Goal: Task Accomplishment & Management: Use online tool/utility

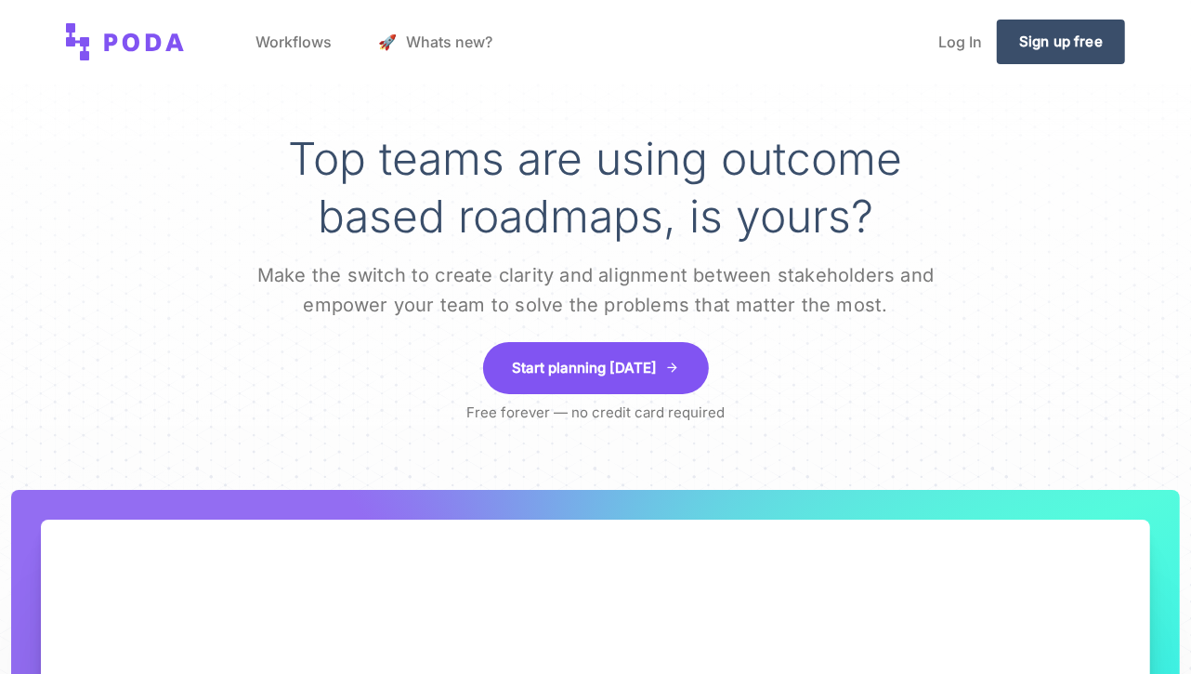
click at [536, 371] on link "Start planning [DATE]" at bounding box center [596, 368] width 226 height 52
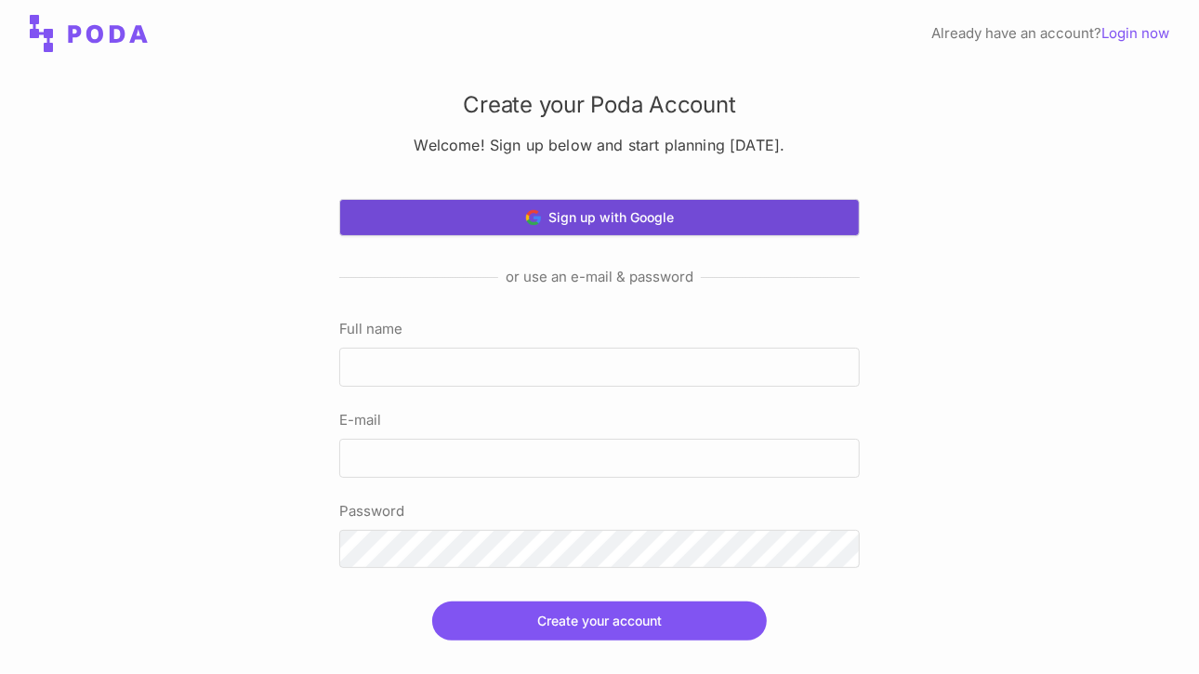
click at [556, 204] on button "Sign up with Google" at bounding box center [599, 217] width 520 height 37
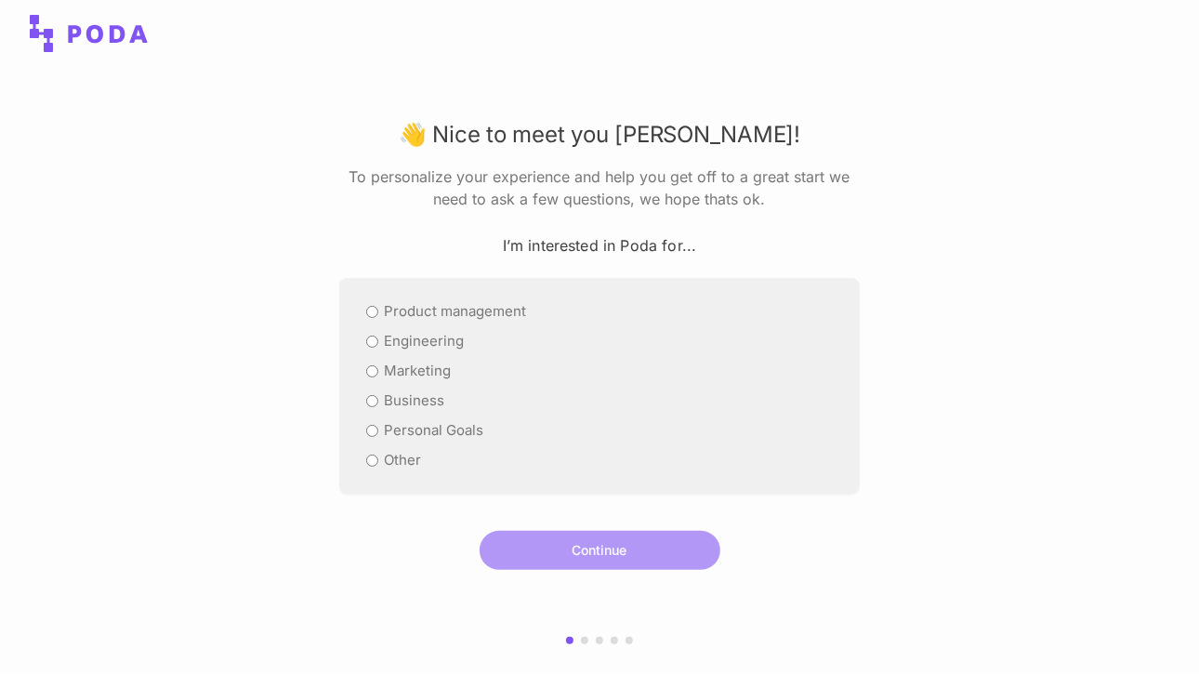
click at [413, 426] on label "Personal Goals" at bounding box center [433, 430] width 99 height 22
click at [378, 426] on input "Personal Goals" at bounding box center [372, 431] width 12 height 12
radio input "true"
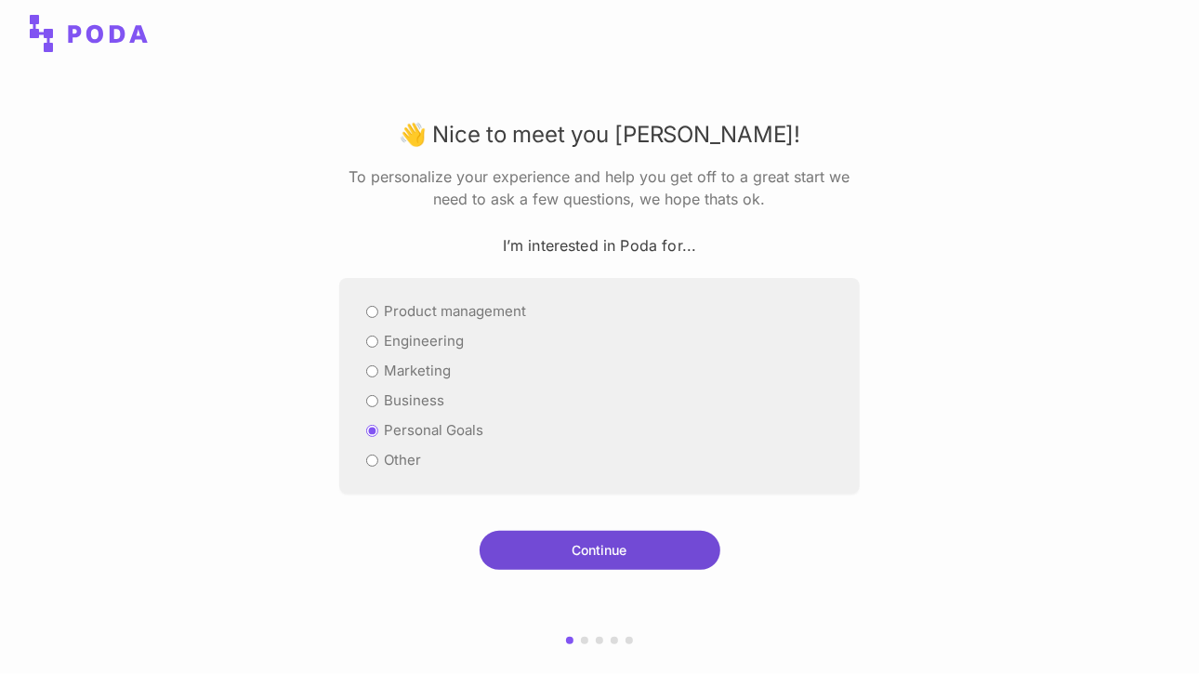
click at [520, 545] on button "Continue" at bounding box center [599, 550] width 241 height 39
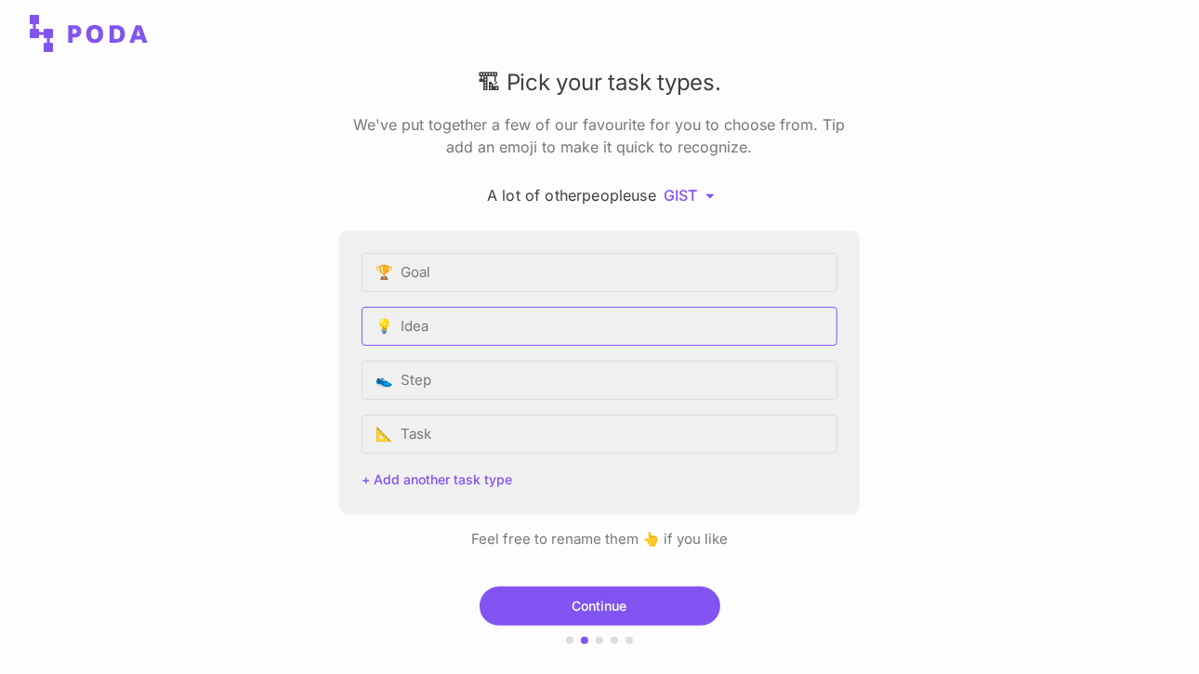
click at [464, 332] on input "💡 Idea" at bounding box center [599, 326] width 476 height 39
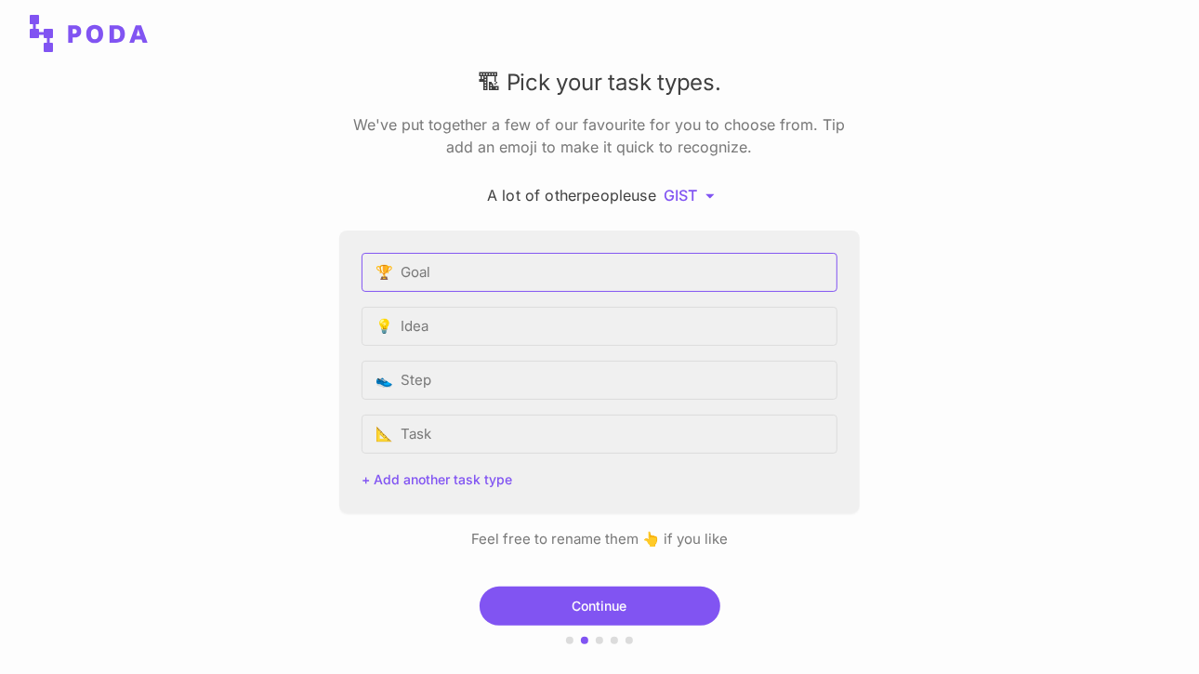
click at [472, 261] on input "🏆 Goal" at bounding box center [599, 272] width 476 height 39
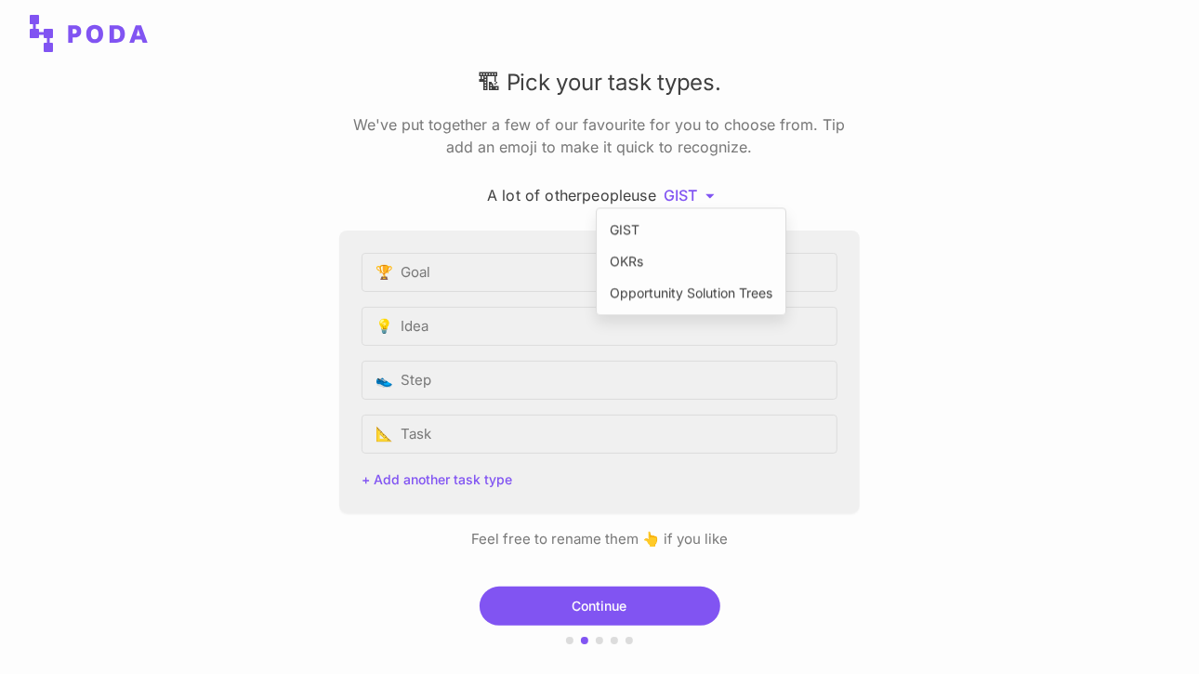
click at [713, 191] on html "🏗 Pick your task types. We've put together a few of our favourite for you to ch…" at bounding box center [599, 337] width 1199 height 674
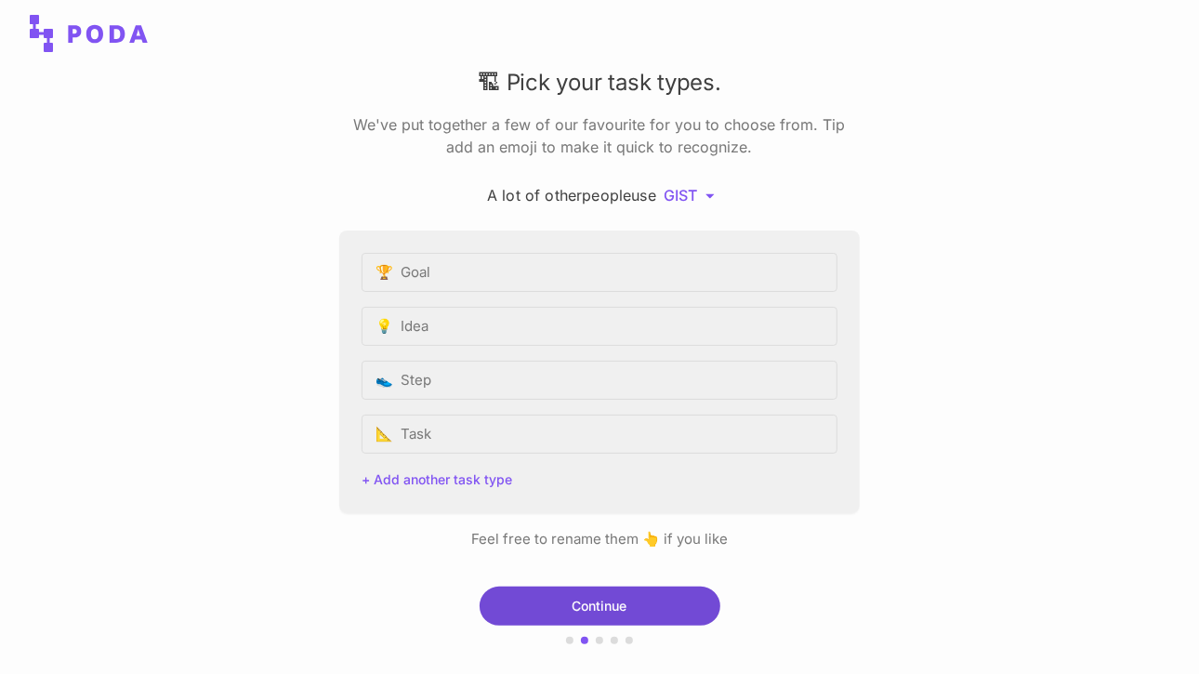
click at [603, 592] on button "Continue" at bounding box center [599, 605] width 241 height 39
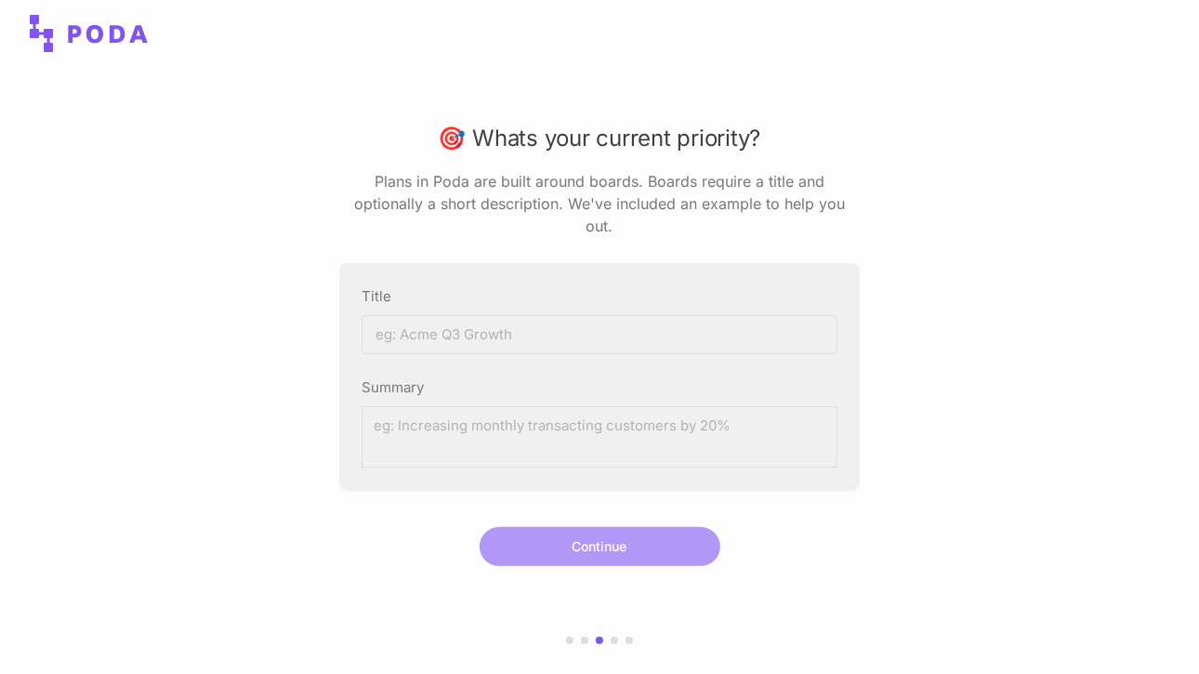
click at [570, 321] on input "Title" at bounding box center [599, 334] width 476 height 39
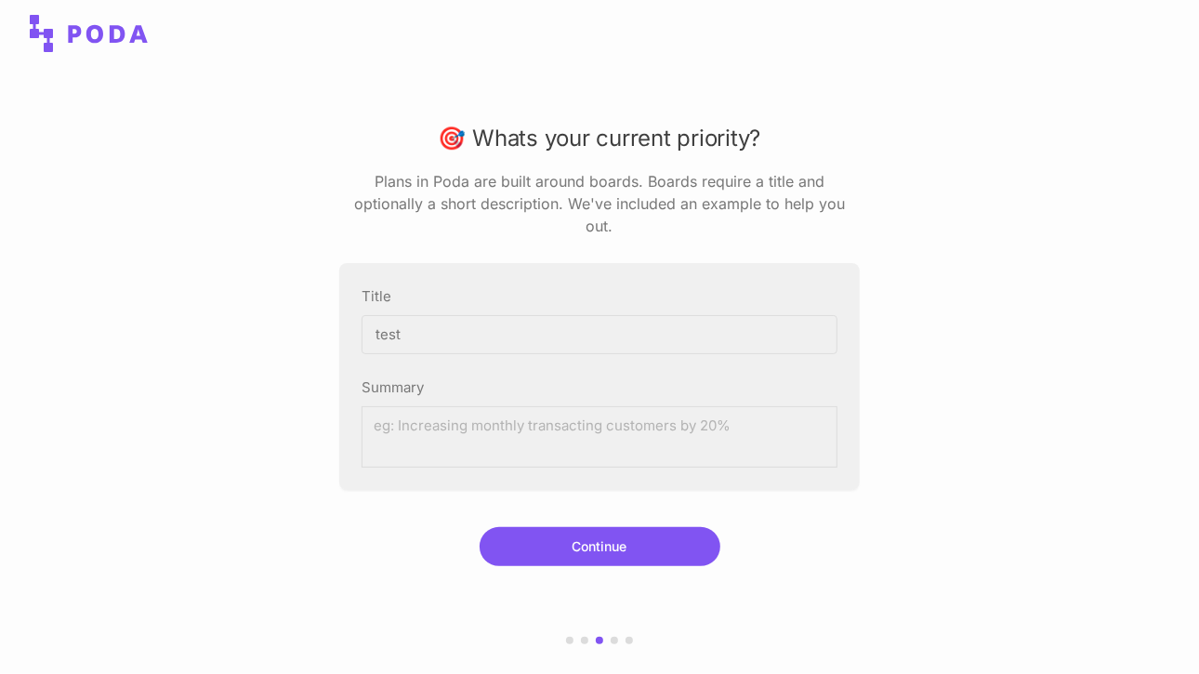
type input "test"
click at [548, 418] on textarea "Summary" at bounding box center [599, 436] width 476 height 61
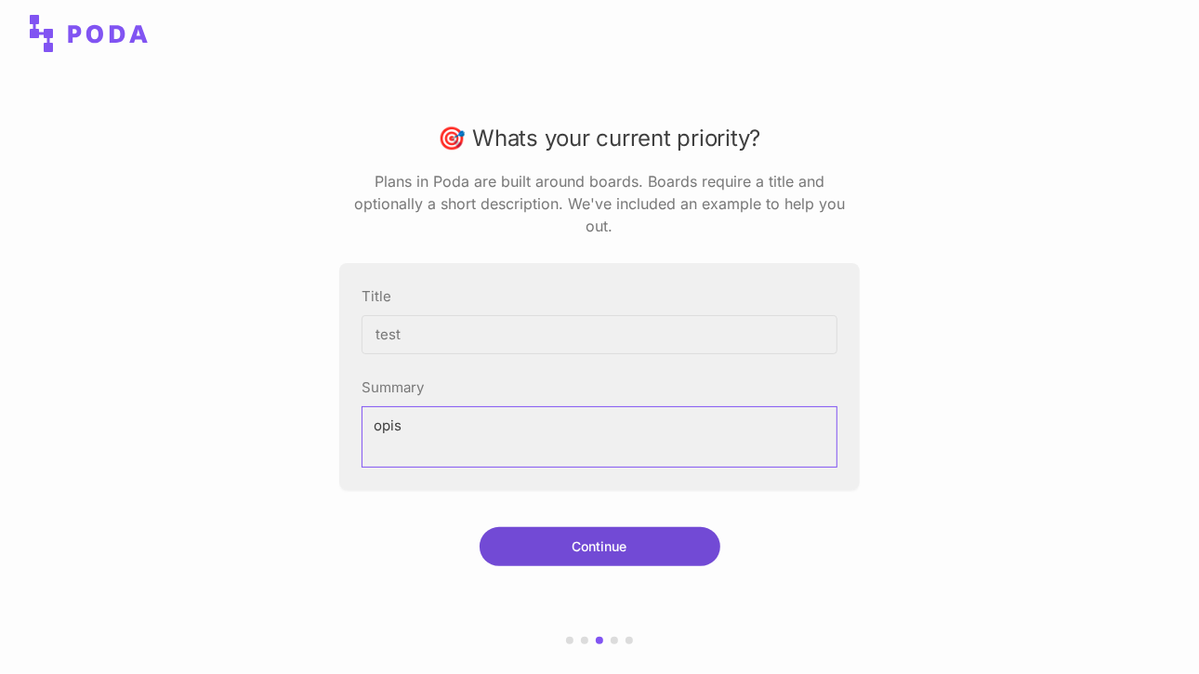
type textarea "opis"
click at [569, 529] on button "Continue" at bounding box center [599, 546] width 241 height 39
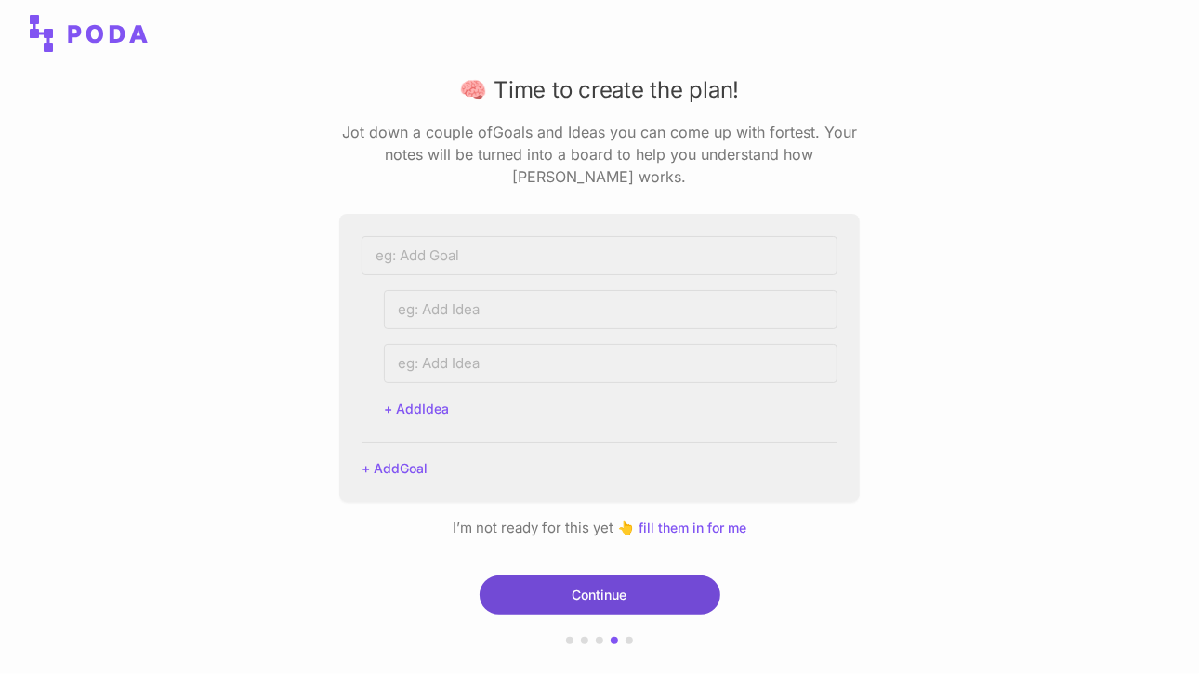
click at [559, 575] on button "Continue" at bounding box center [599, 594] width 241 height 39
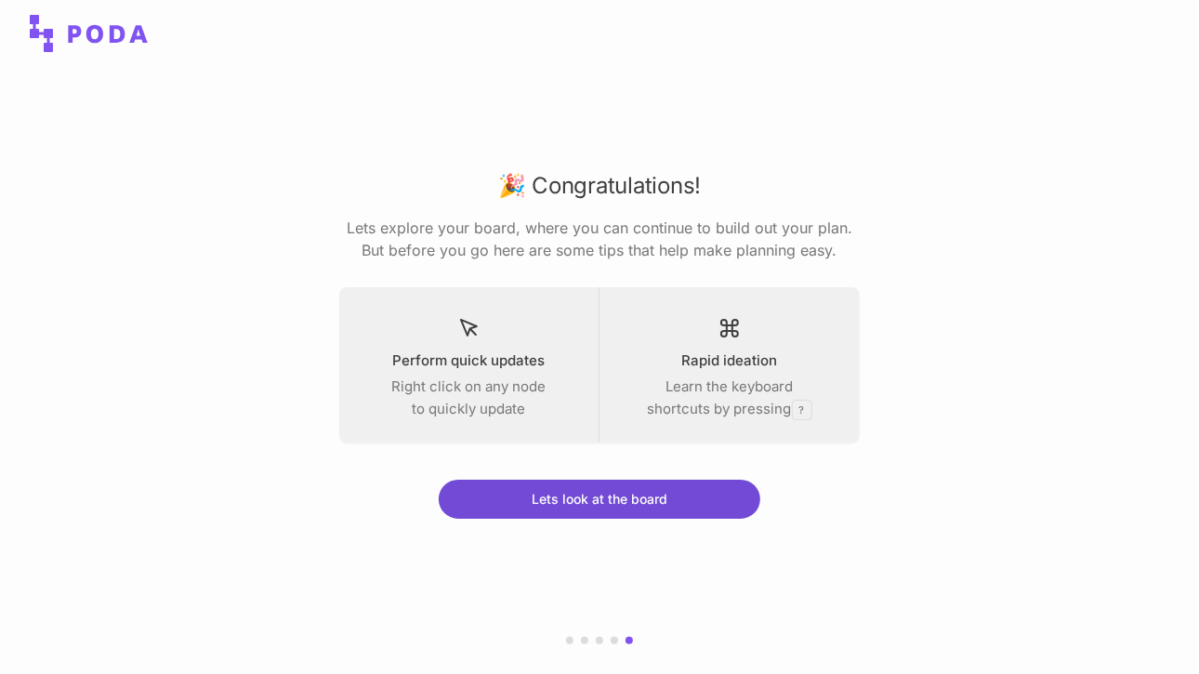
click at [574, 505] on button "Lets look at the board" at bounding box center [599, 498] width 321 height 39
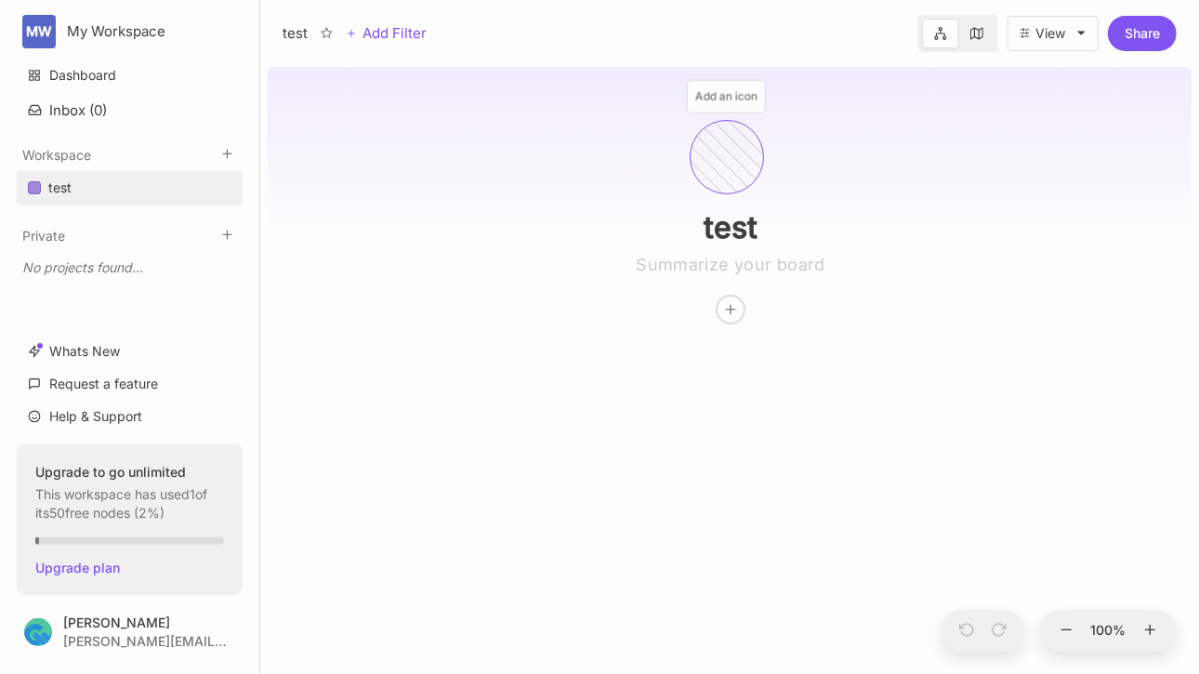
click at [708, 184] on div at bounding box center [726, 157] width 74 height 74
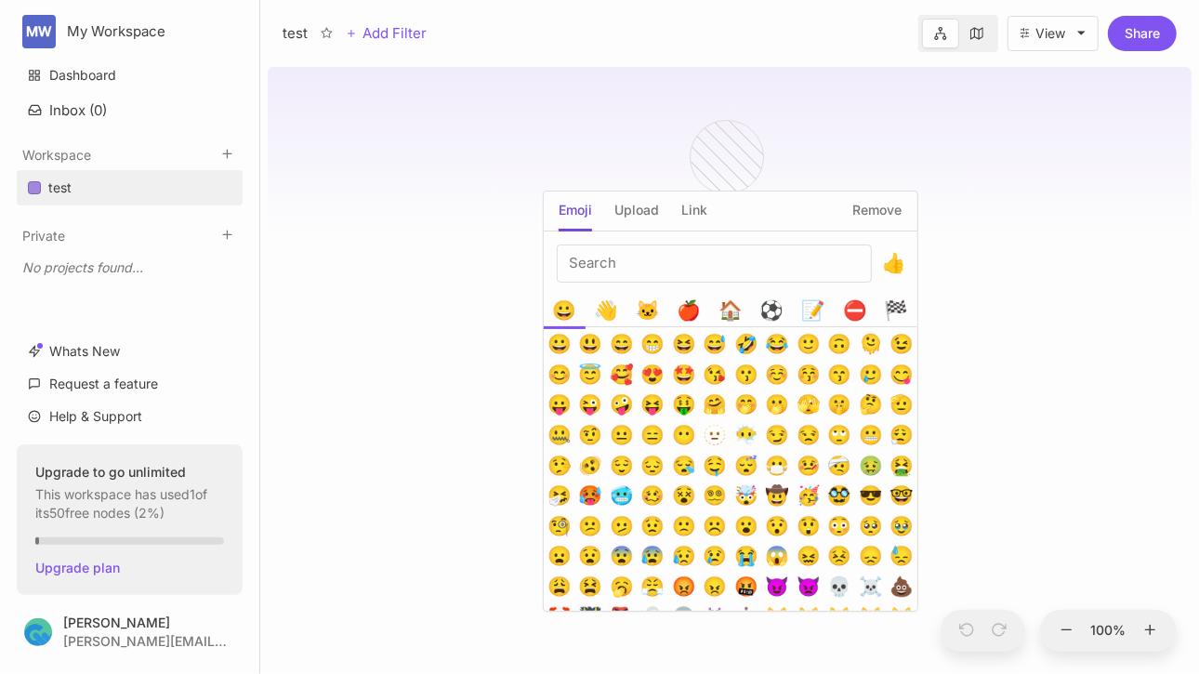
click at [678, 265] on input "Emoji picker" at bounding box center [714, 263] width 315 height 38
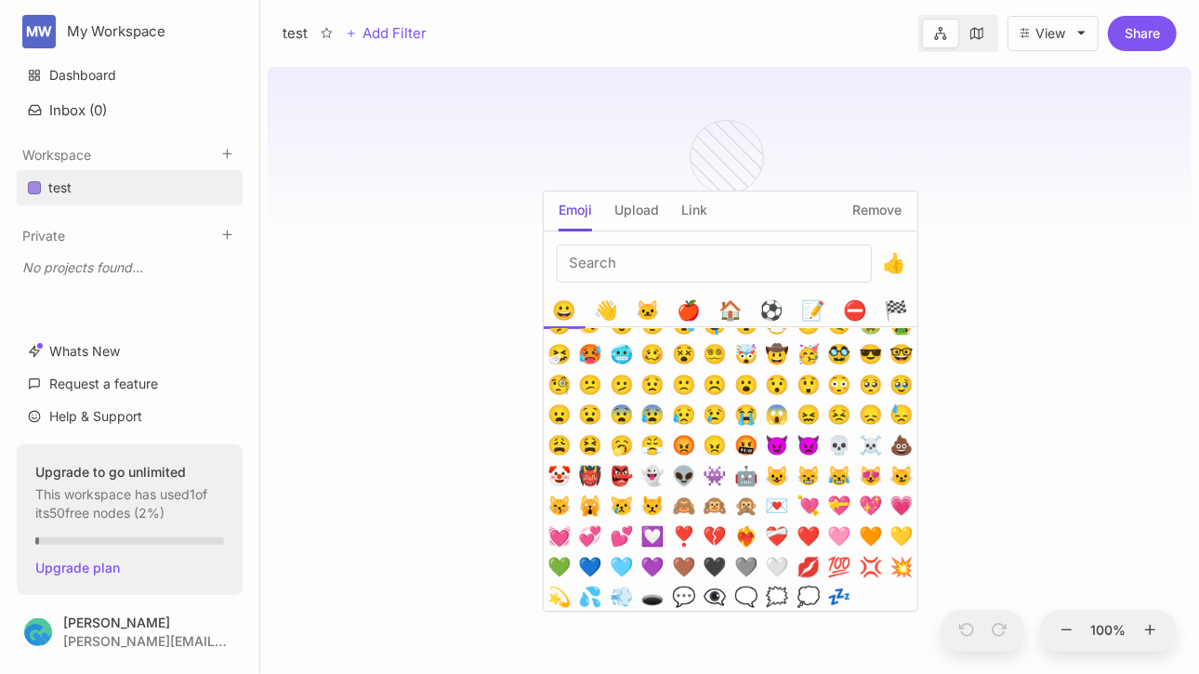
click at [682, 510] on button "🙈" at bounding box center [683, 506] width 31 height 31
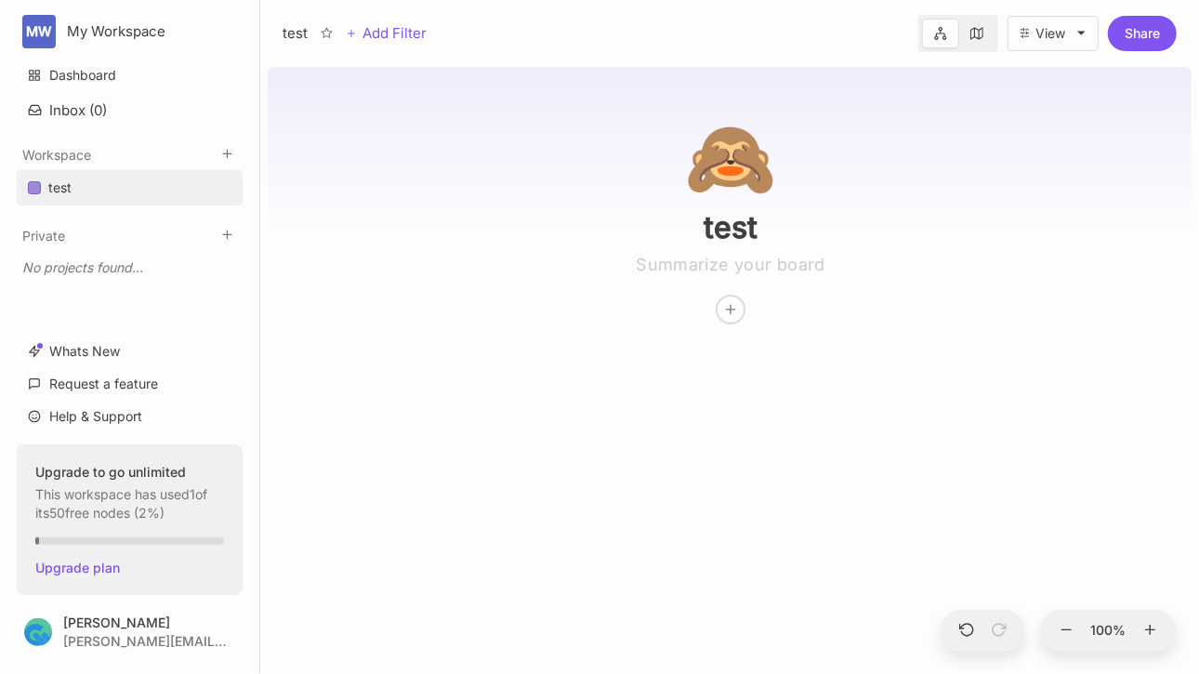
click at [500, 303] on div "🙈 test" at bounding box center [730, 366] width 924 height 614
click at [659, 274] on div "🙈 test" at bounding box center [730, 192] width 431 height 264
click at [735, 320] on div at bounding box center [730, 309] width 28 height 28
click at [734, 314] on icon at bounding box center [730, 309] width 15 height 15
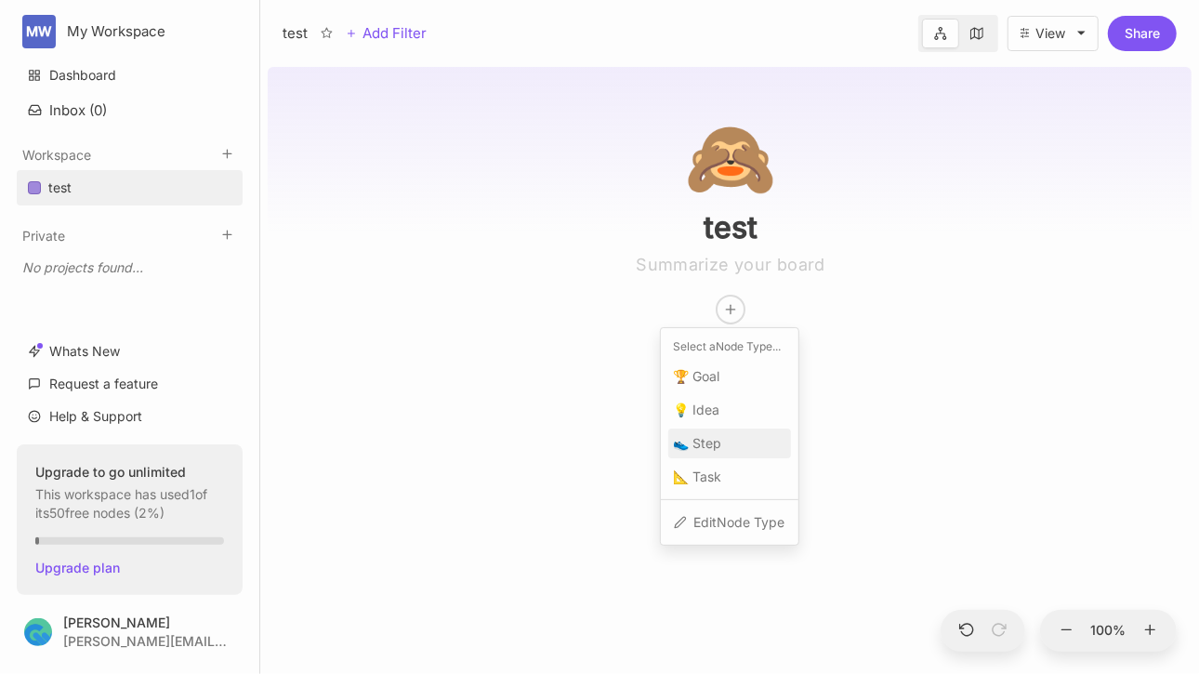
click at [711, 439] on span "👟 Step" at bounding box center [698, 443] width 48 height 22
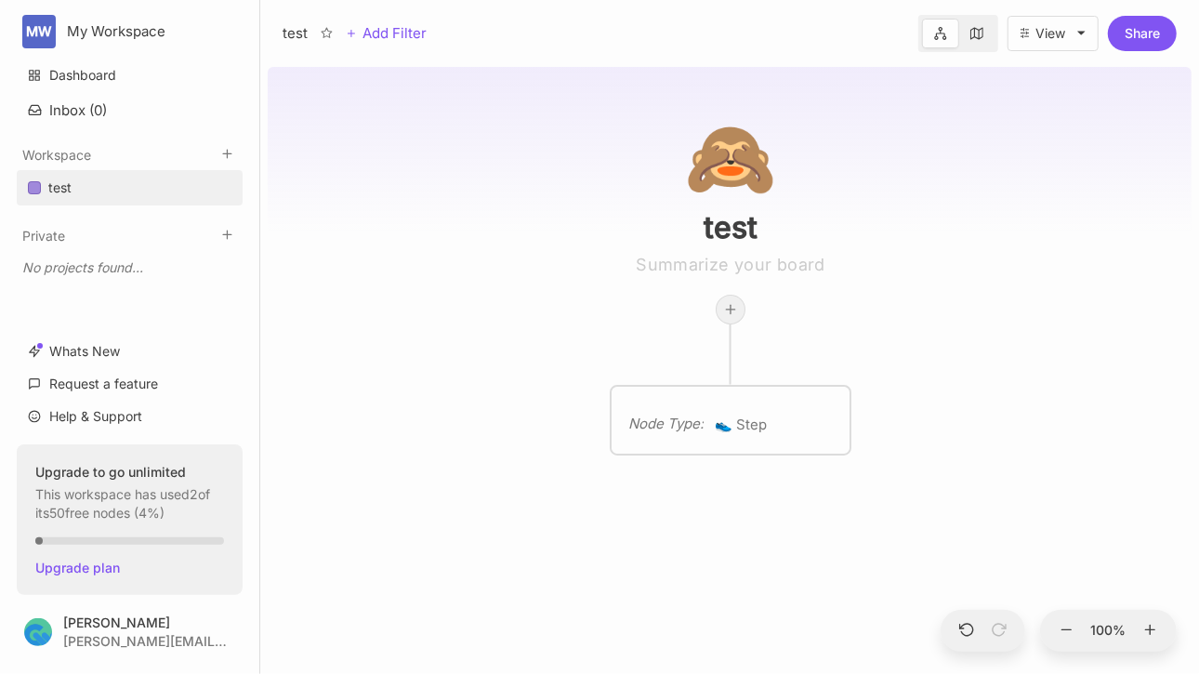
click at [730, 311] on icon at bounding box center [730, 309] width 15 height 15
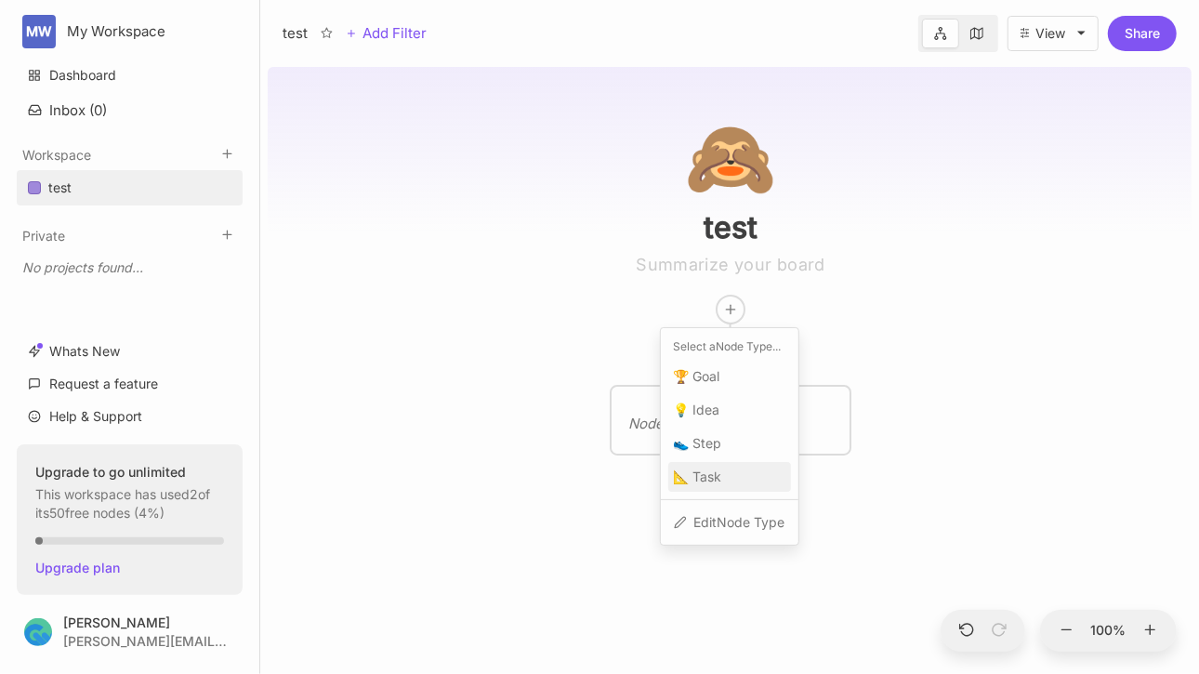
click at [724, 465] on div "📐 Task" at bounding box center [729, 477] width 123 height 30
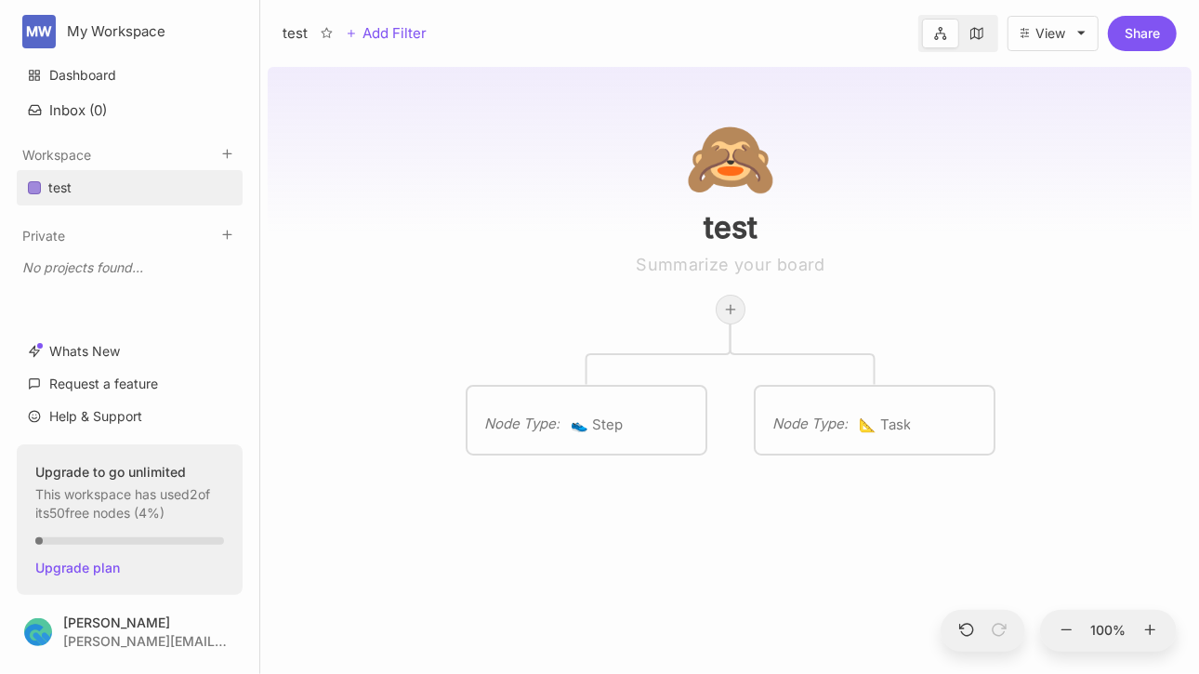
click at [726, 318] on div at bounding box center [730, 309] width 28 height 28
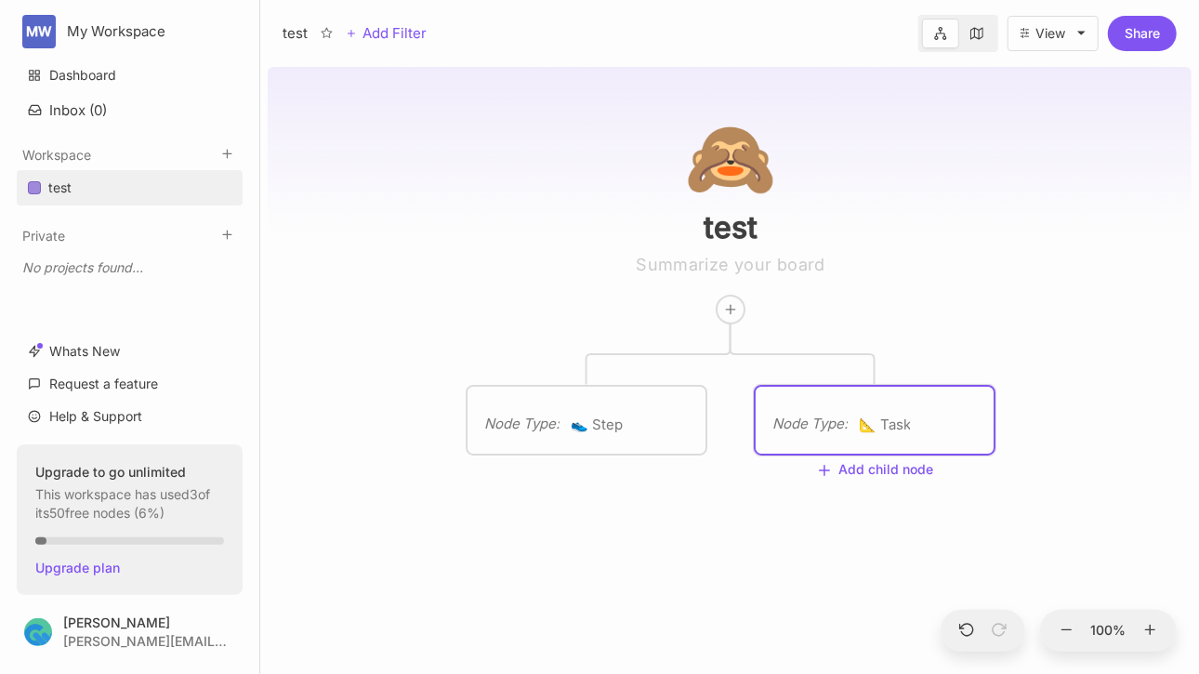
click at [797, 415] on div "Node Type :" at bounding box center [809, 424] width 75 height 22
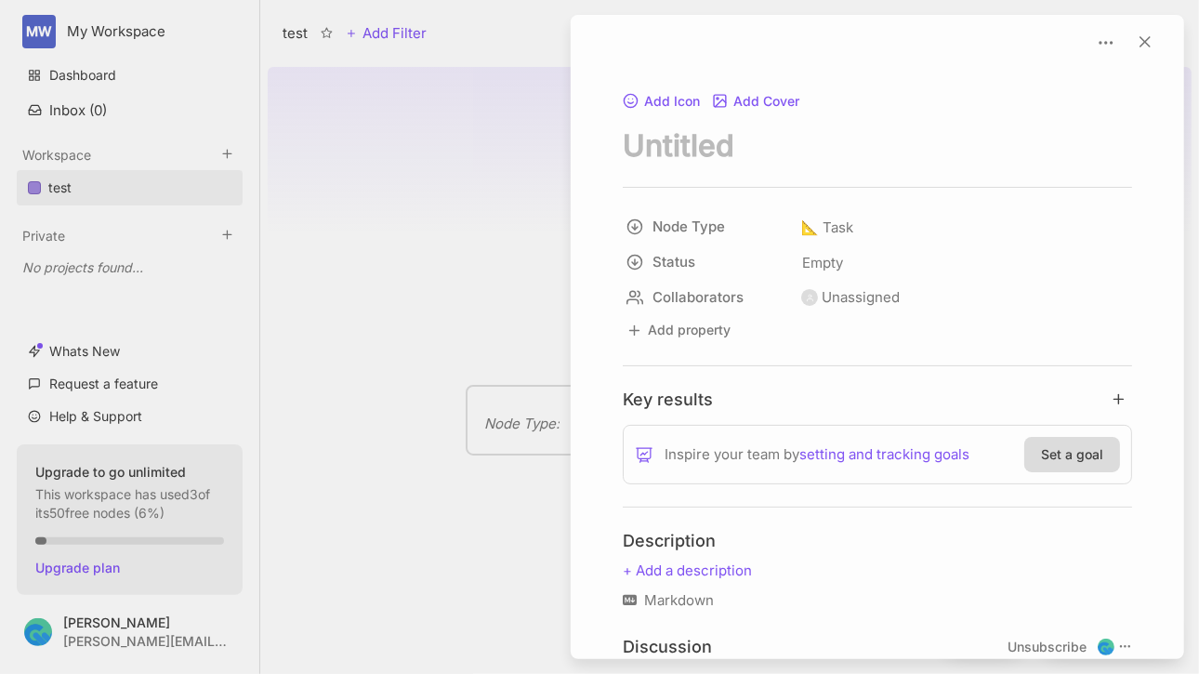
click at [740, 157] on textarea "node title" at bounding box center [876, 145] width 509 height 38
click at [676, 94] on button "Add Icon" at bounding box center [661, 102] width 78 height 17
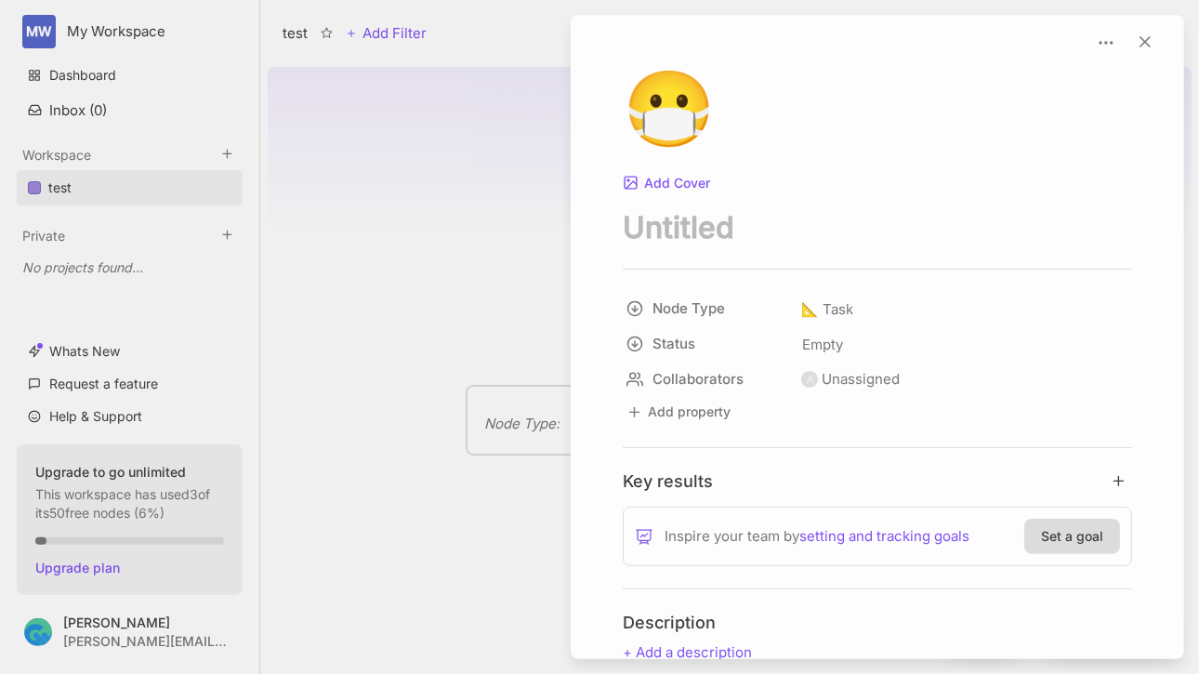
click at [724, 228] on textarea "node title" at bounding box center [876, 227] width 509 height 38
click at [479, 225] on div at bounding box center [599, 337] width 1199 height 674
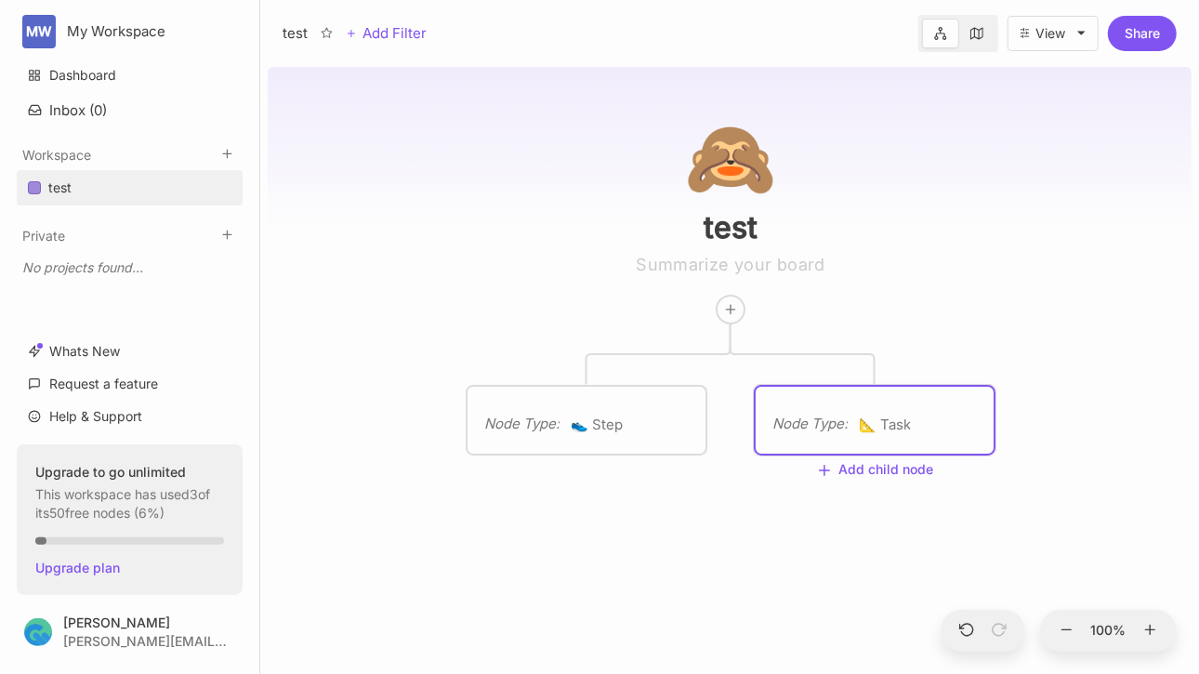
click at [792, 417] on div "Node Type :" at bounding box center [809, 424] width 75 height 22
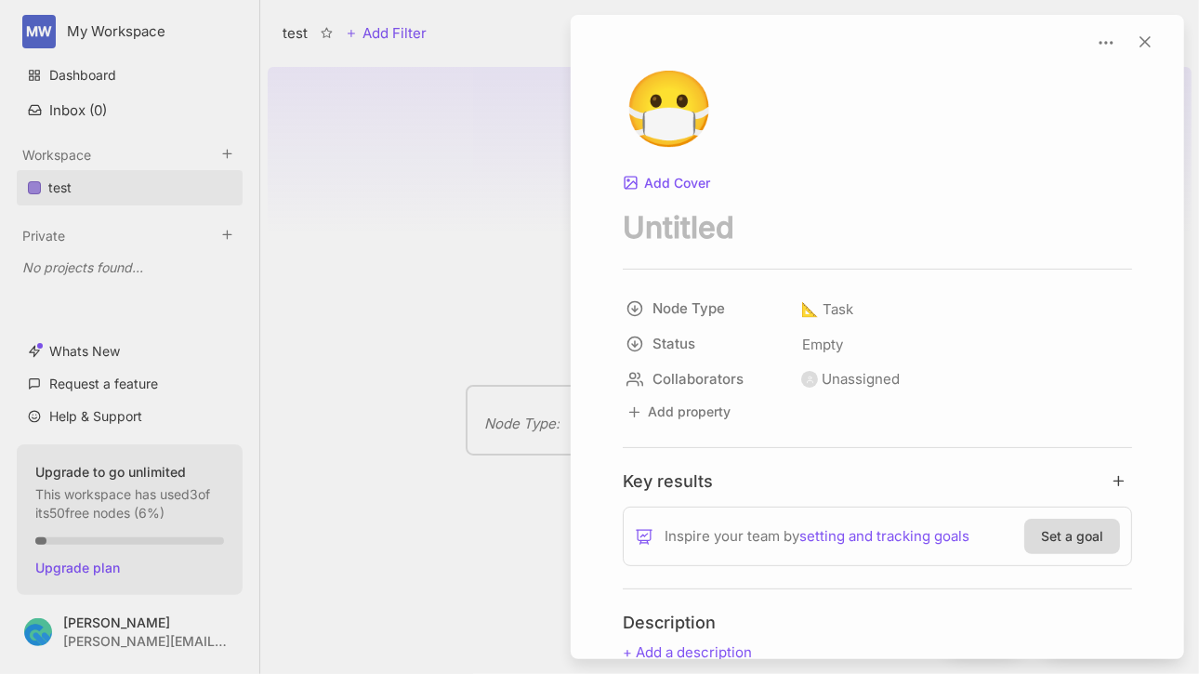
click at [557, 459] on div at bounding box center [599, 337] width 1199 height 674
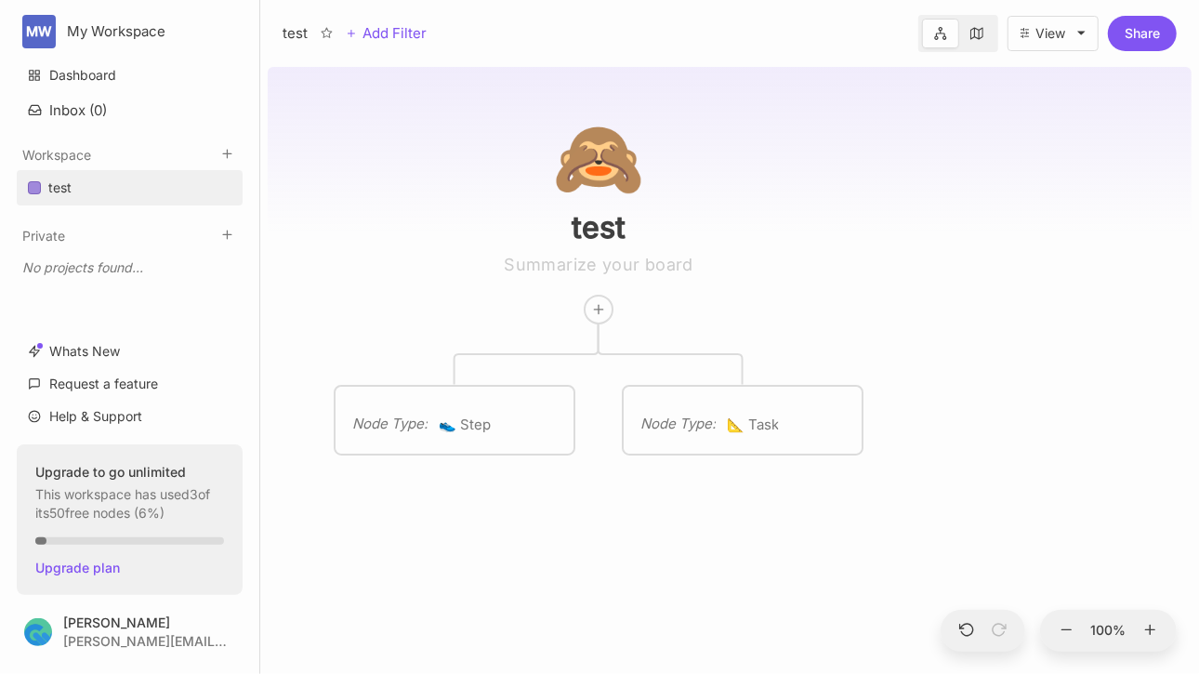
drag, startPoint x: 557, startPoint y: 459, endPoint x: 423, endPoint y: 445, distance: 135.4
click at [423, 445] on div "🙈 test Node Type : 👟 Step Node Type : 📐 Task" at bounding box center [730, 366] width 924 height 614
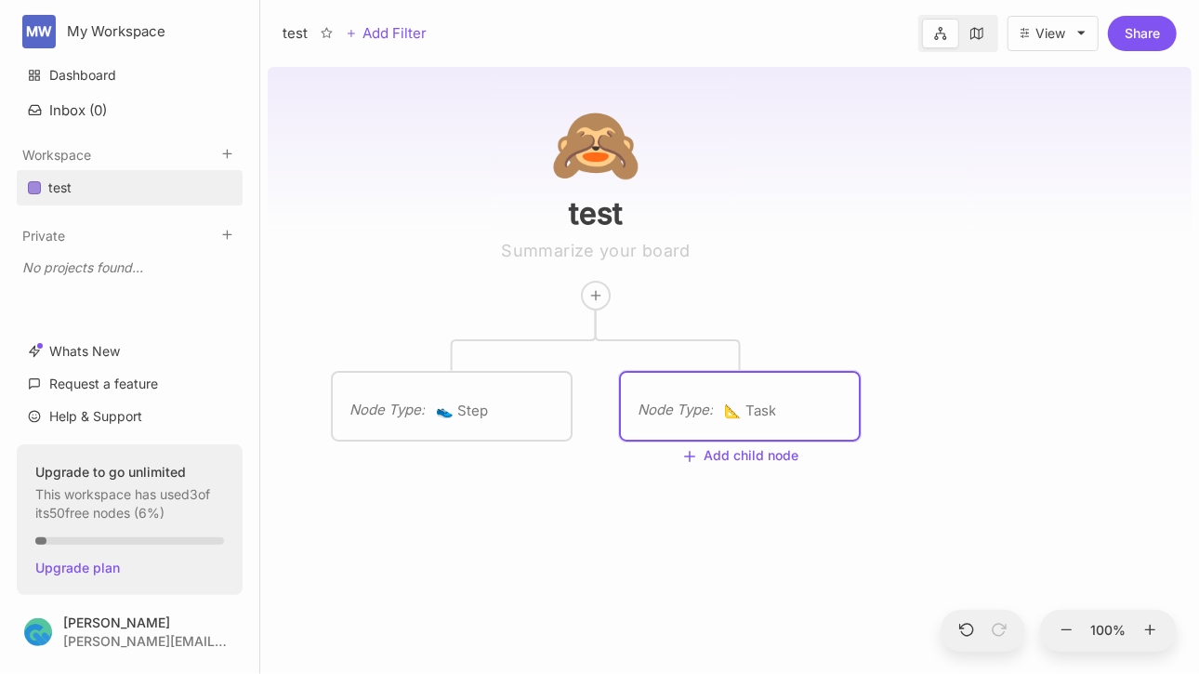
click at [669, 426] on div "Node Type : 📐 Task" at bounding box center [740, 406] width 238 height 67
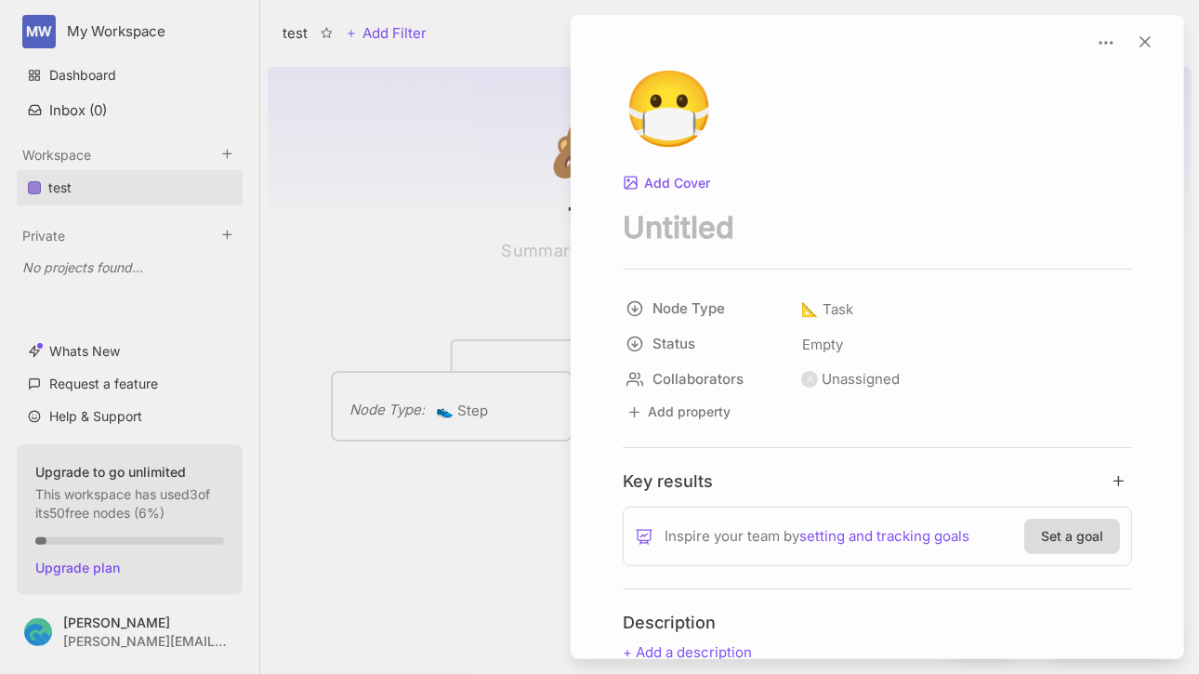
drag, startPoint x: 487, startPoint y: 516, endPoint x: 542, endPoint y: 507, distance: 55.5
click at [542, 507] on div at bounding box center [599, 337] width 1199 height 674
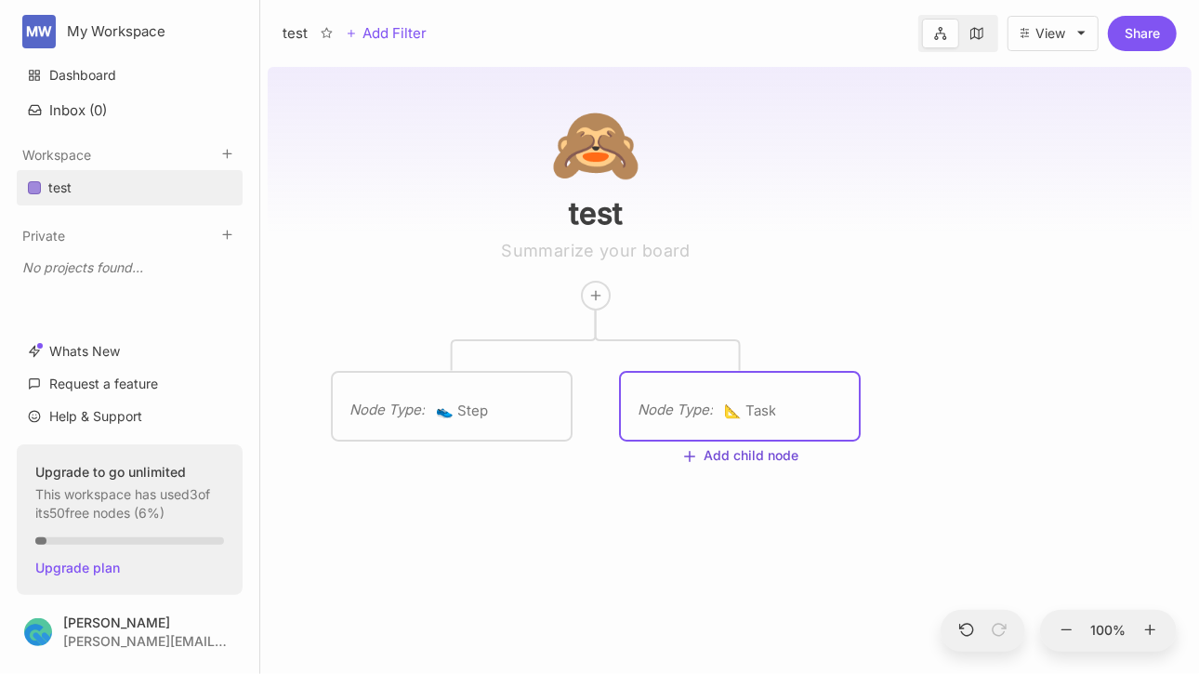
click at [724, 458] on button "Add child node" at bounding box center [739, 457] width 117 height 17
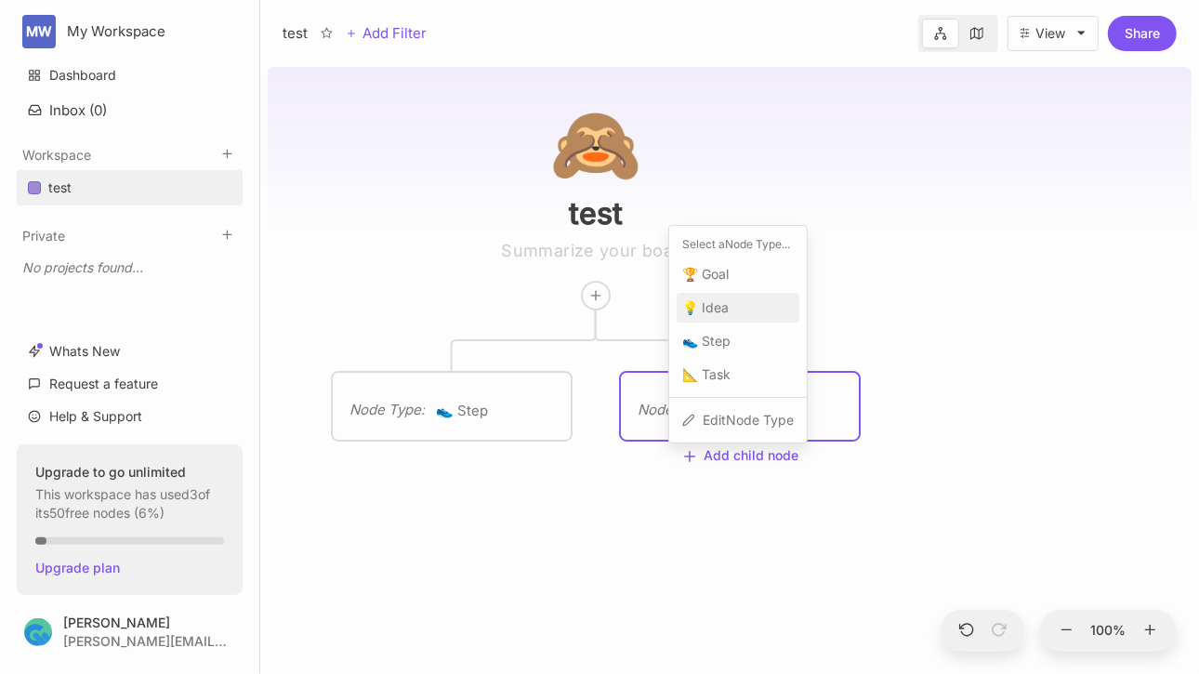
click at [727, 311] on span "💡 Idea" at bounding box center [705, 307] width 46 height 22
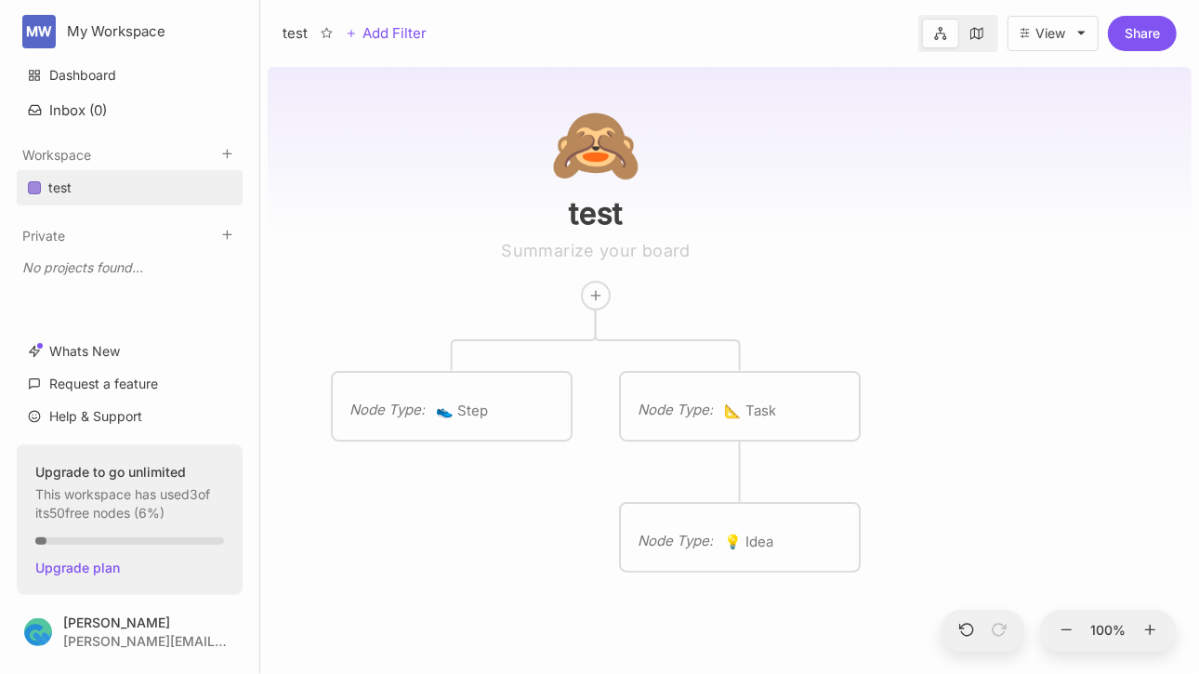
click at [866, 475] on div "🙈 test Node Type : 👟 Step Node Type : 📐 Task Node Type : 💡 Idea" at bounding box center [730, 366] width 924 height 614
click at [818, 419] on div "Node Type : 📐 Task" at bounding box center [739, 411] width 204 height 24
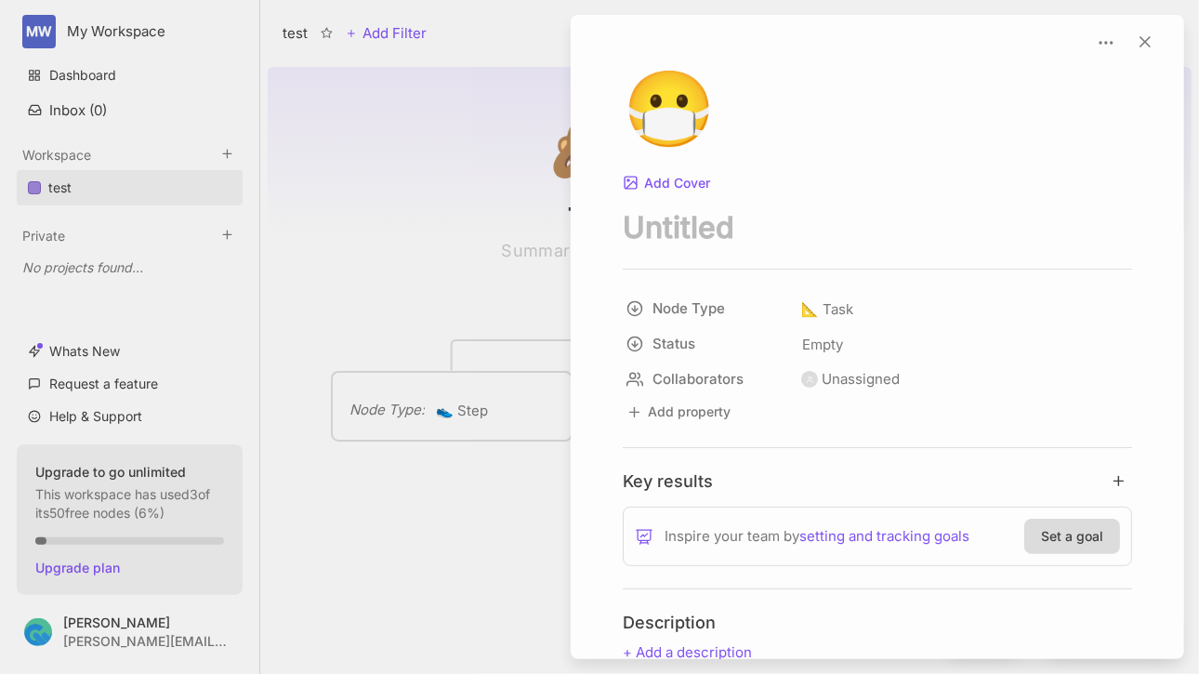
click at [500, 498] on div at bounding box center [599, 337] width 1199 height 674
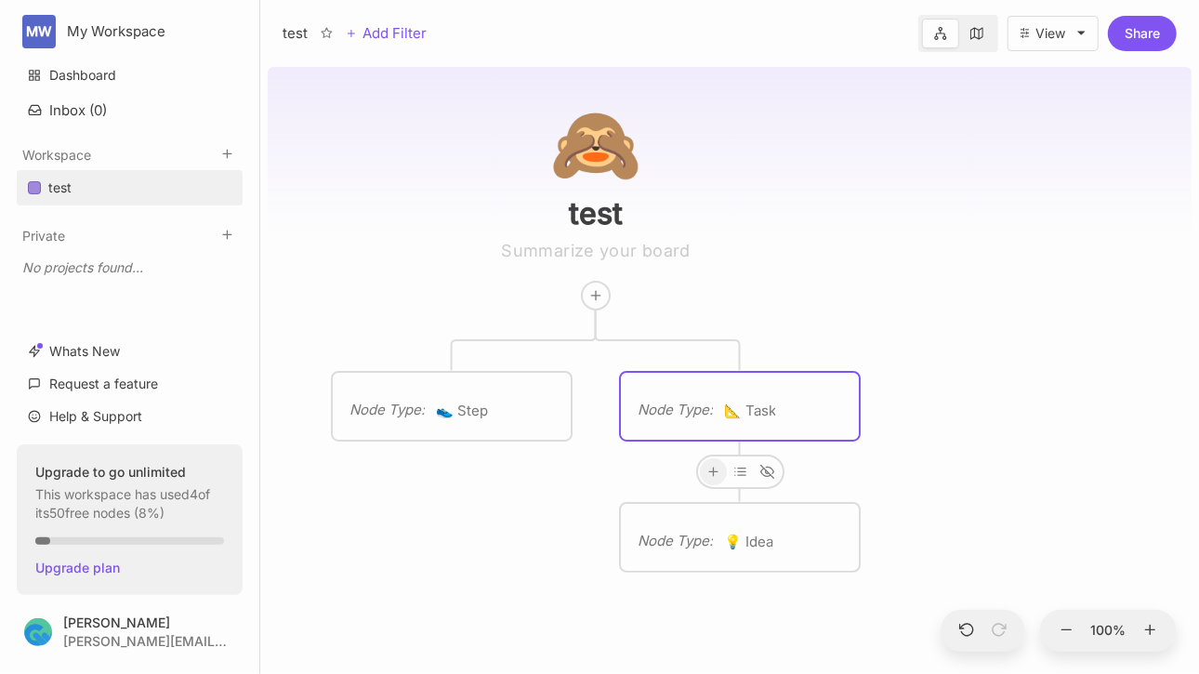
click at [713, 467] on line at bounding box center [713, 471] width 0 height 8
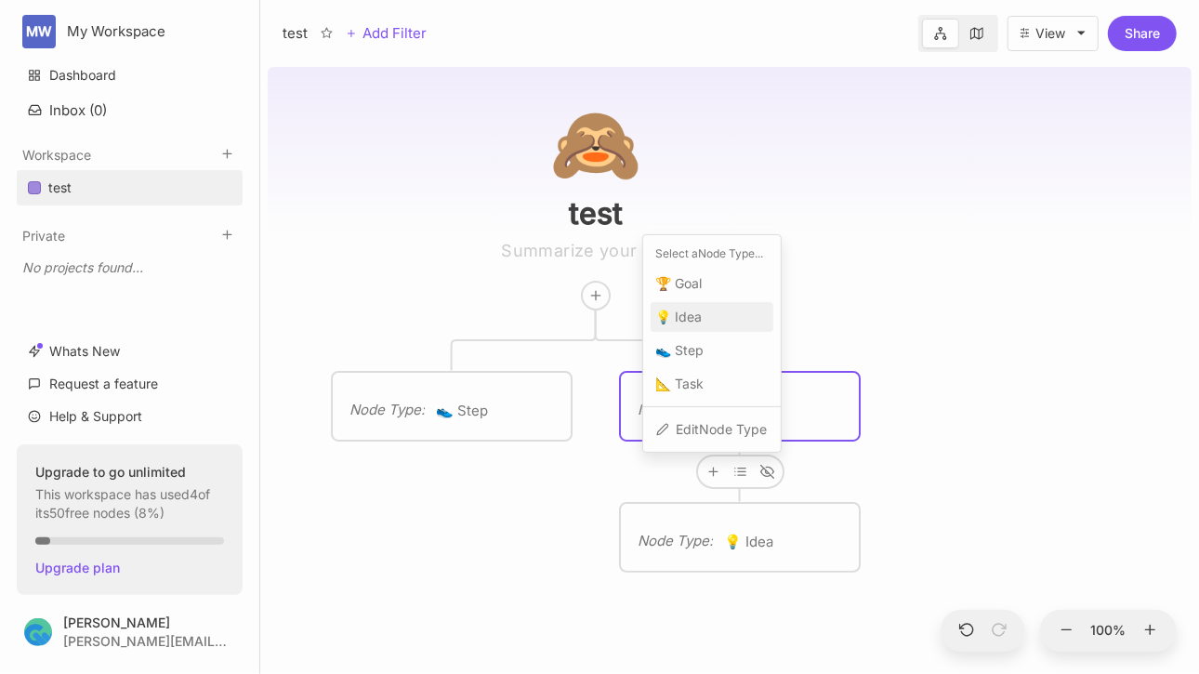
click at [691, 322] on span "💡 Idea" at bounding box center [679, 317] width 46 height 22
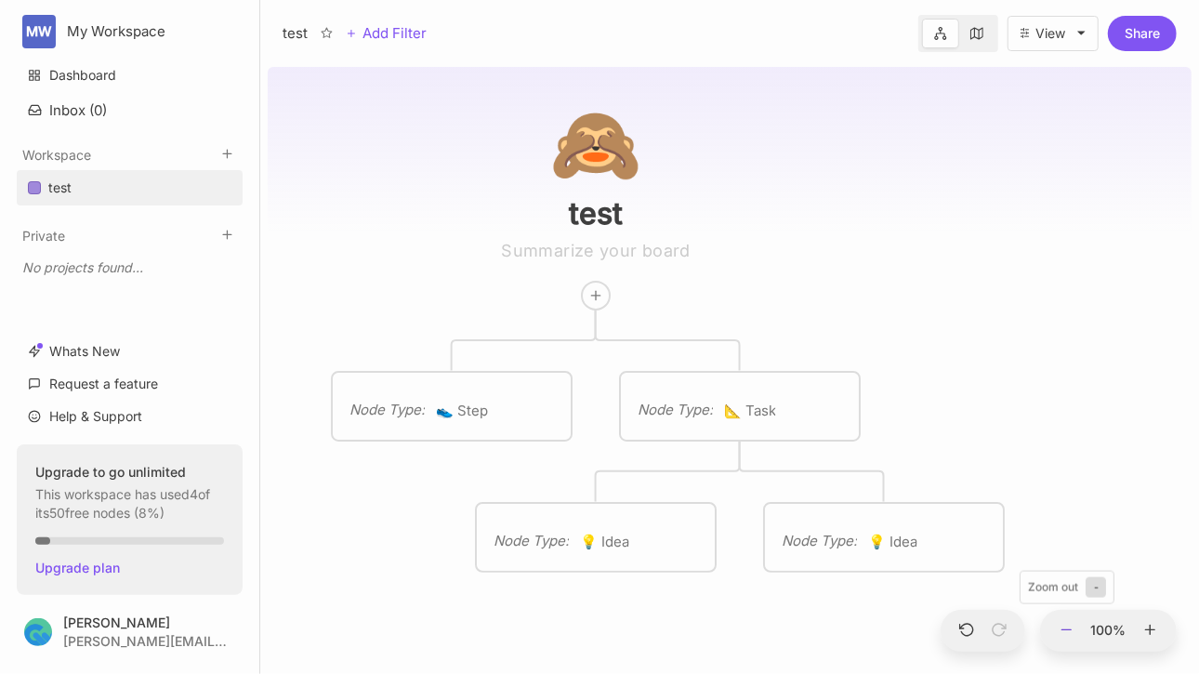
click at [1067, 626] on icon at bounding box center [1066, 630] width 17 height 17
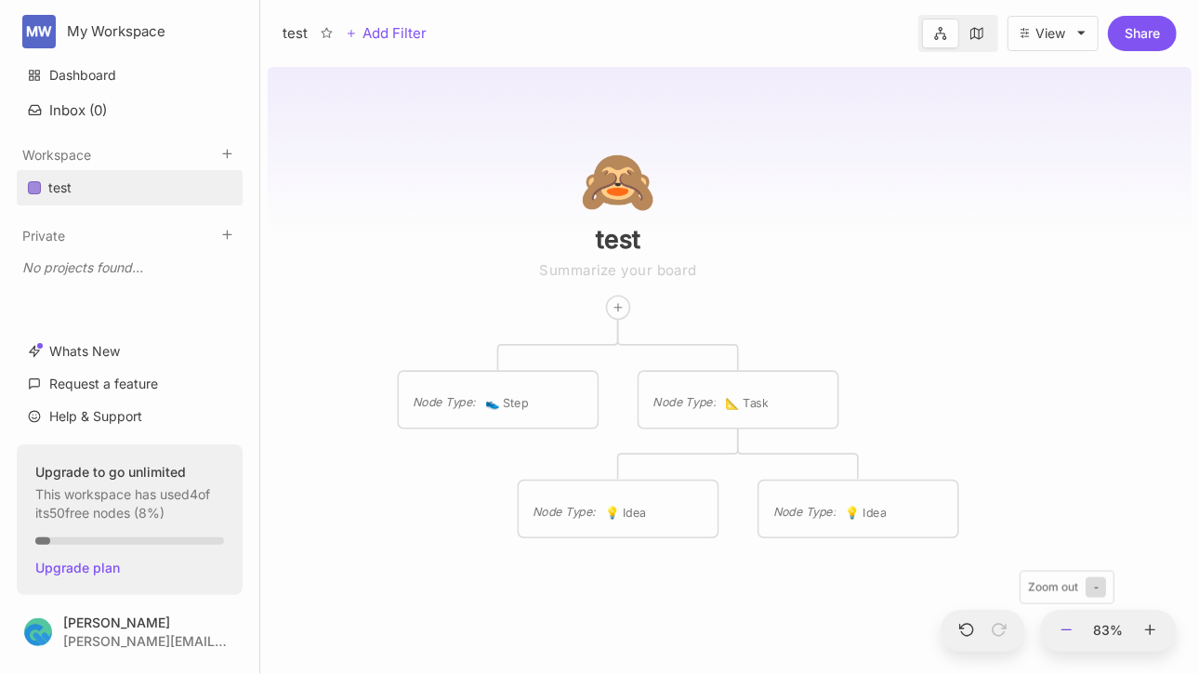
click at [1067, 626] on icon at bounding box center [1066, 630] width 17 height 17
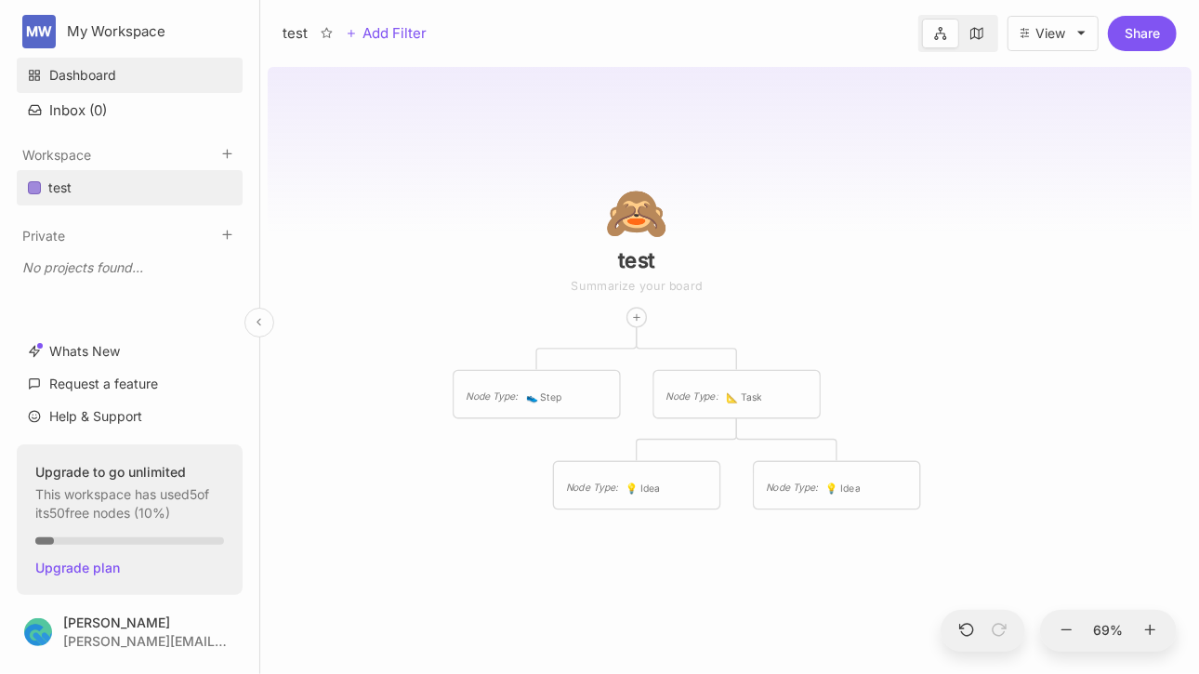
click at [172, 74] on link "Dashboard" at bounding box center [130, 75] width 226 height 35
